Goal: Find specific page/section: Find specific page/section

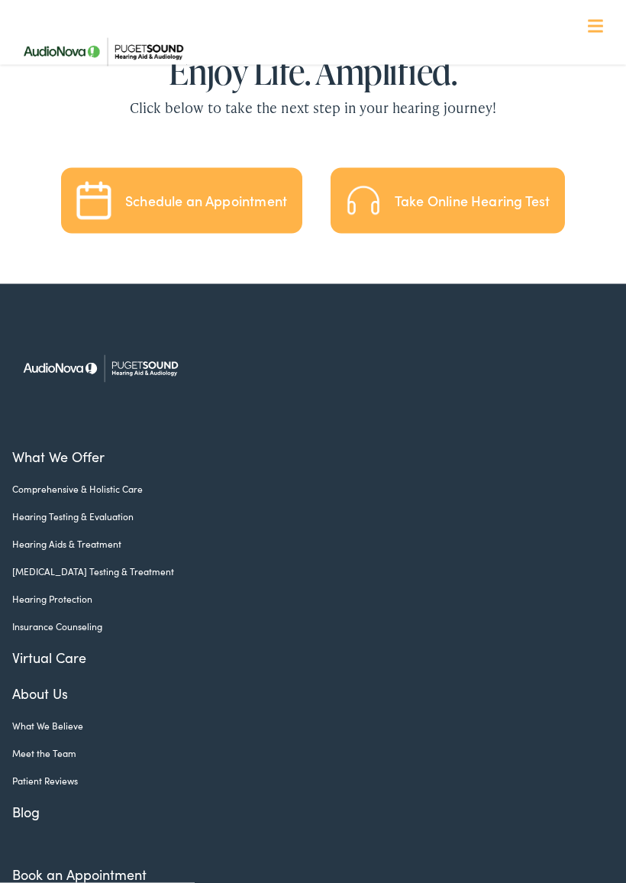
scroll to position [3149, 0]
click at [66, 745] on link "Meet the Team" at bounding box center [301, 752] width 578 height 14
click at [75, 692] on div "What We Offer Comprehensive & Holistic Care Hearing Testing & Evaluation Hearin…" at bounding box center [312, 683] width 601 height 801
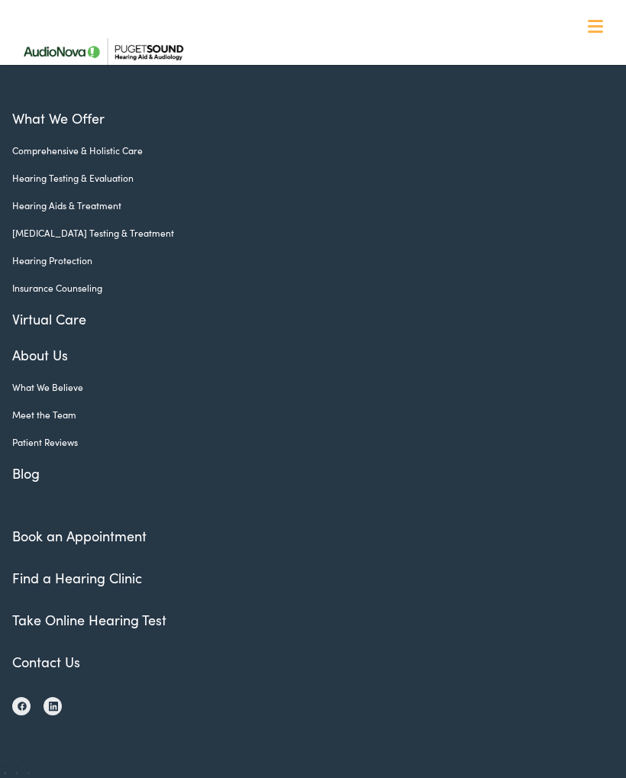
scroll to position [1148, 0]
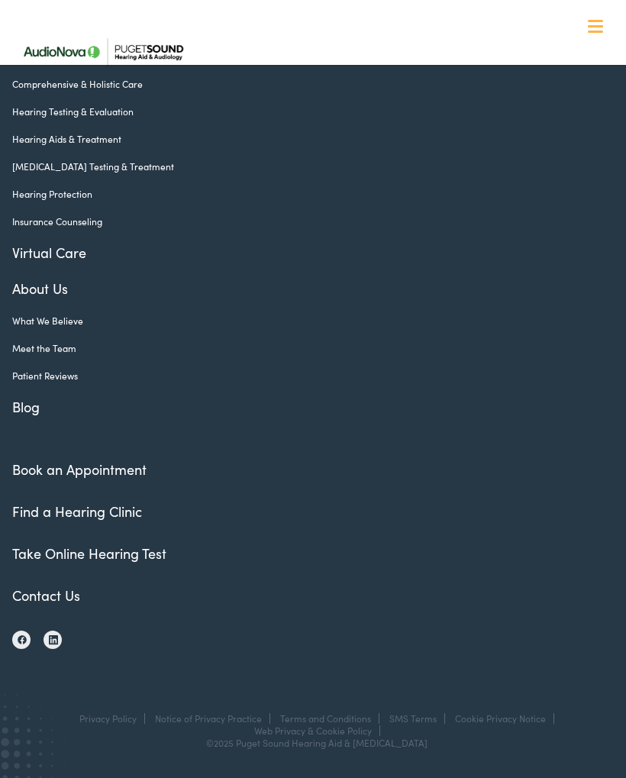
click at [63, 349] on link "Meet the Team" at bounding box center [301, 348] width 578 height 14
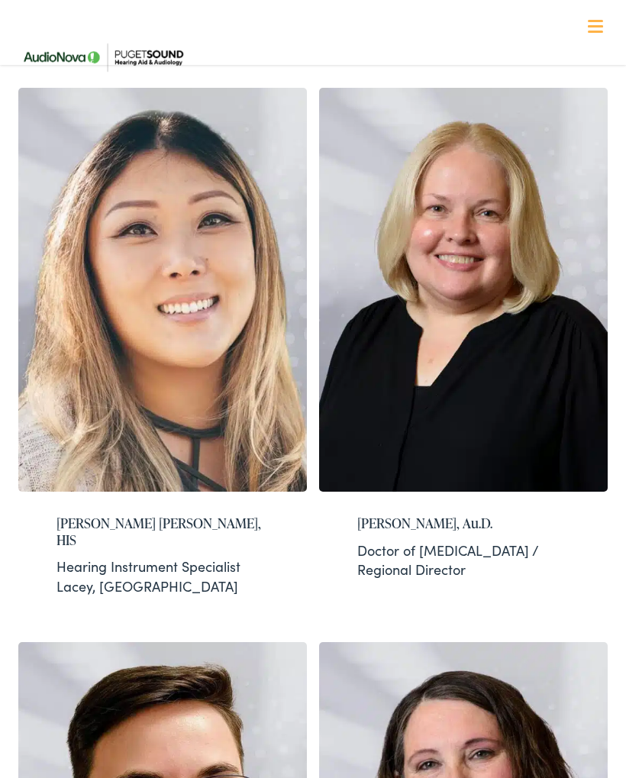
scroll to position [3015, 0]
